Goal: Check status: Check status

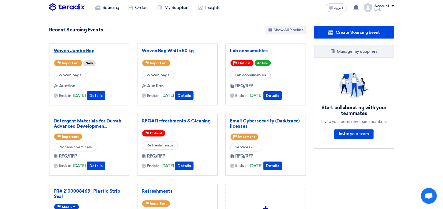
click at [82, 49] on link "Woven Jumbo Bag" at bounding box center [89, 50] width 71 height 5
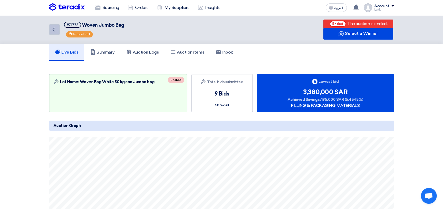
click at [57, 31] on link "Back" at bounding box center [54, 29] width 11 height 11
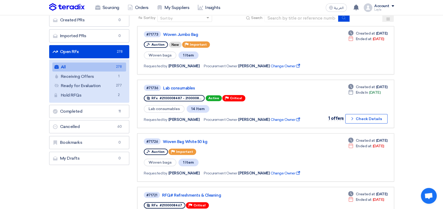
scroll to position [48, 0]
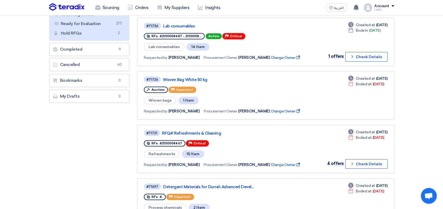
scroll to position [0, 0]
